Goal: Task Accomplishment & Management: Manage account settings

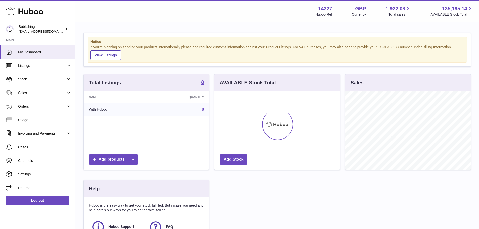
scroll to position [78, 126]
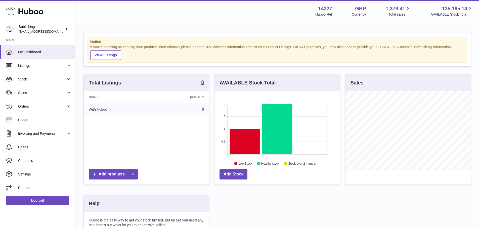
scroll to position [78, 126]
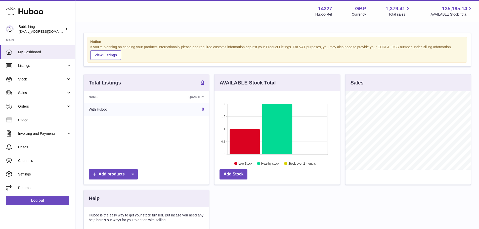
scroll to position [78, 126]
